Goal: Task Accomplishment & Management: Use online tool/utility

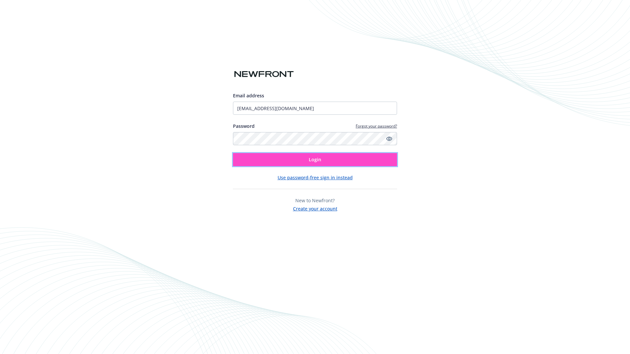
click at [315, 160] on span "Login" at bounding box center [315, 159] width 12 height 6
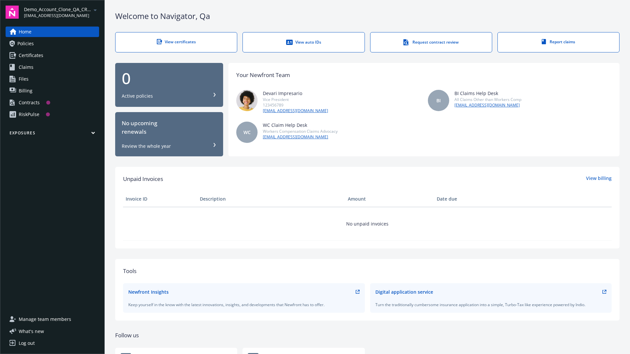
click at [61, 12] on span "Demo_Account_Clone_QA_CR_Tests_Prospect" at bounding box center [57, 9] width 67 height 7
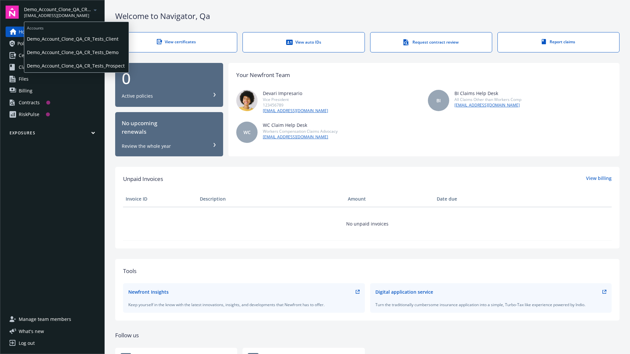
click at [76, 39] on span "Demo_Account_Clone_QA_CR_Tests_Client" at bounding box center [76, 38] width 99 height 13
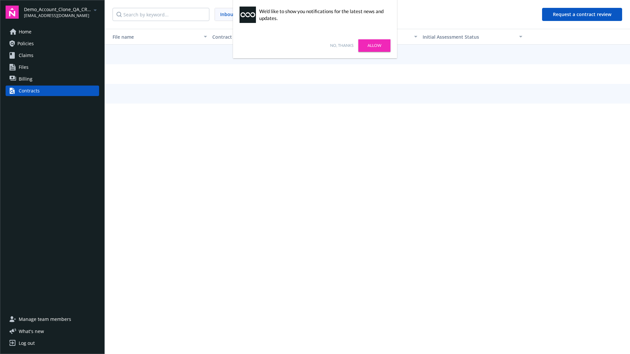
click at [341, 46] on link "No, thanks" at bounding box center [341, 46] width 23 height 6
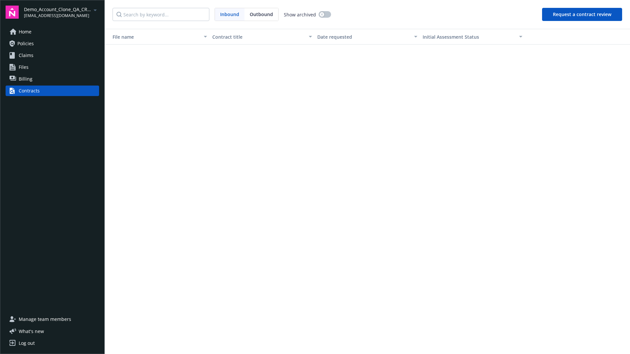
click at [582, 14] on button "Request a contract review" at bounding box center [582, 14] width 80 height 13
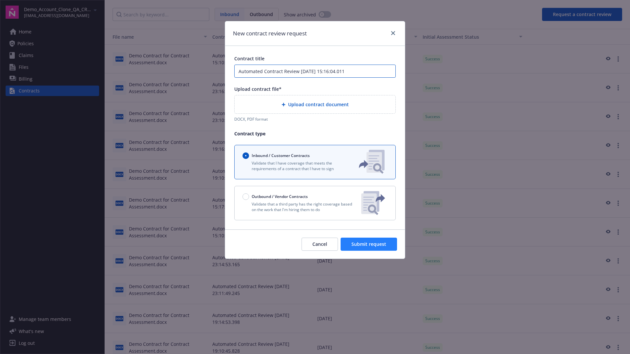
type input "Automated Contract Review [DATE] 15:16:04.011"
click at [315, 203] on p "Validate that a third party has the right coverage based on the work that I'm h…" at bounding box center [298, 206] width 113 height 11
radio input "false"
radio input "true"
click at [369, 247] on span "Submit request" at bounding box center [368, 244] width 35 height 6
